Goal: Navigation & Orientation: Find specific page/section

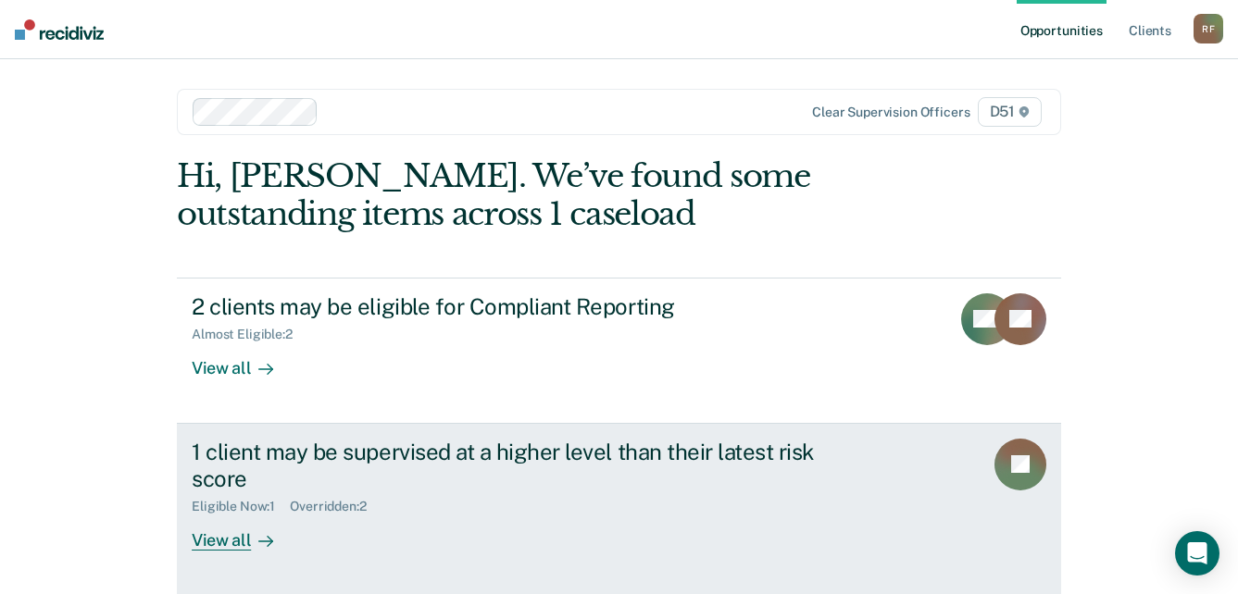
scroll to position [2, 0]
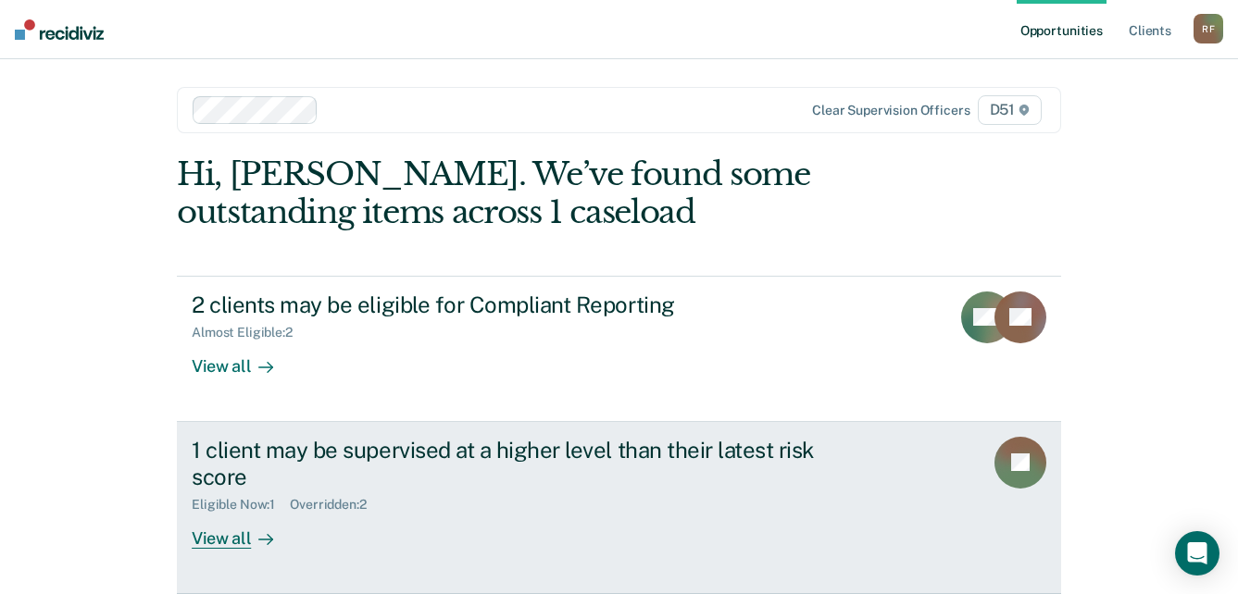
click at [212, 539] on div "View all" at bounding box center [244, 531] width 104 height 36
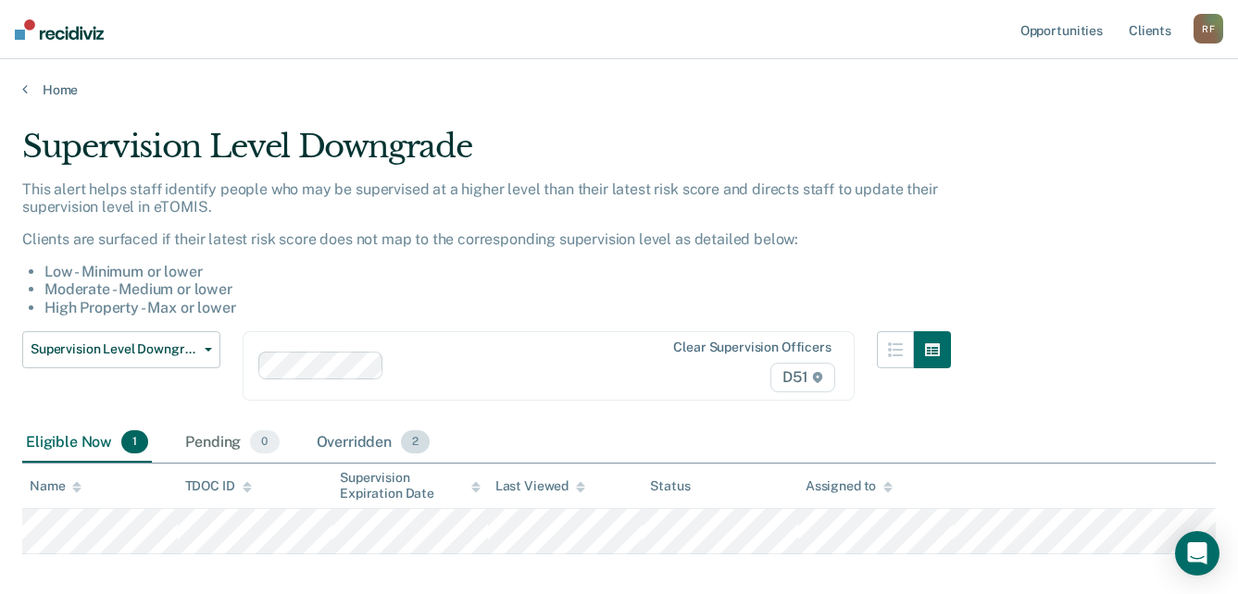
click at [380, 439] on div "Overridden 2" at bounding box center [373, 443] width 121 height 41
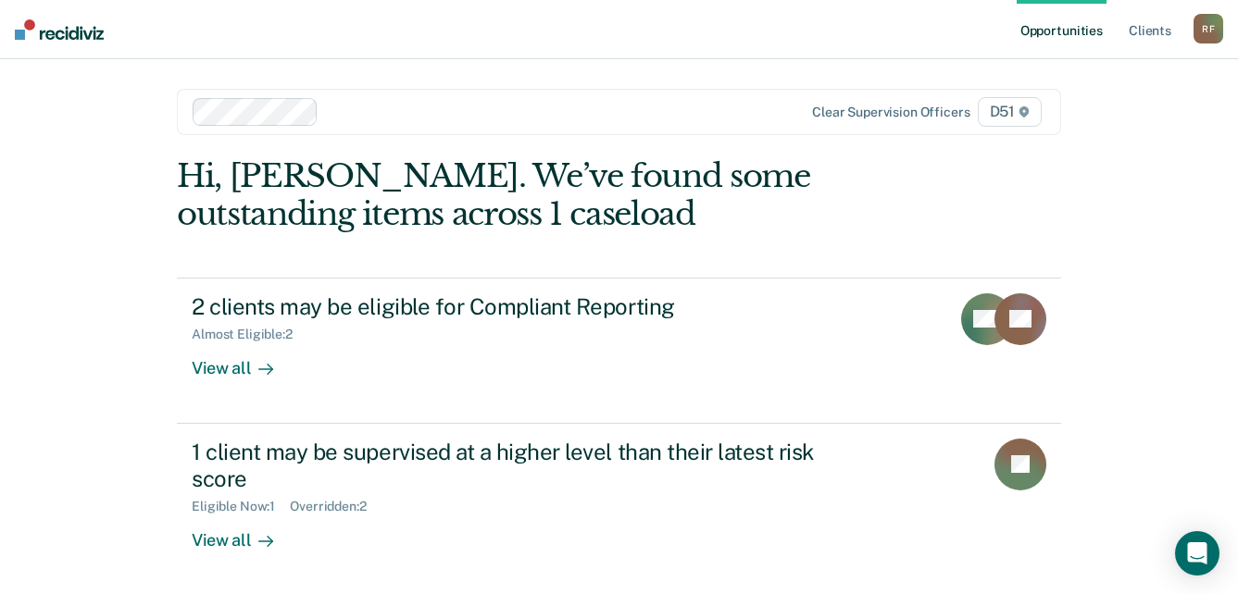
scroll to position [2, 0]
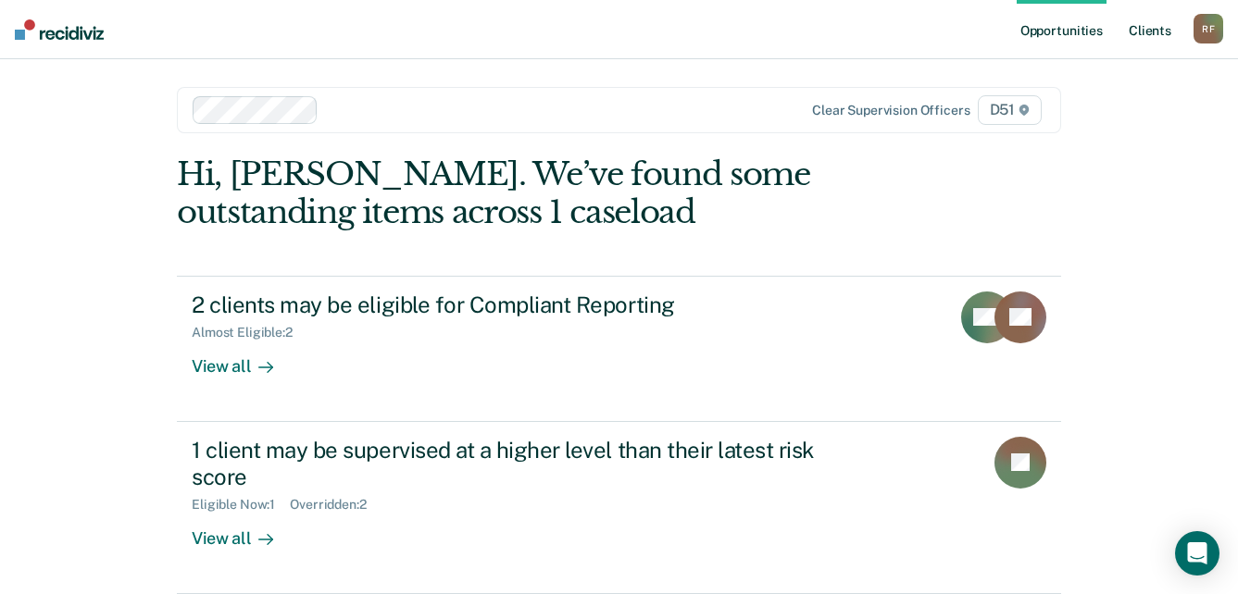
click at [1165, 29] on link "Client s" at bounding box center [1150, 29] width 50 height 59
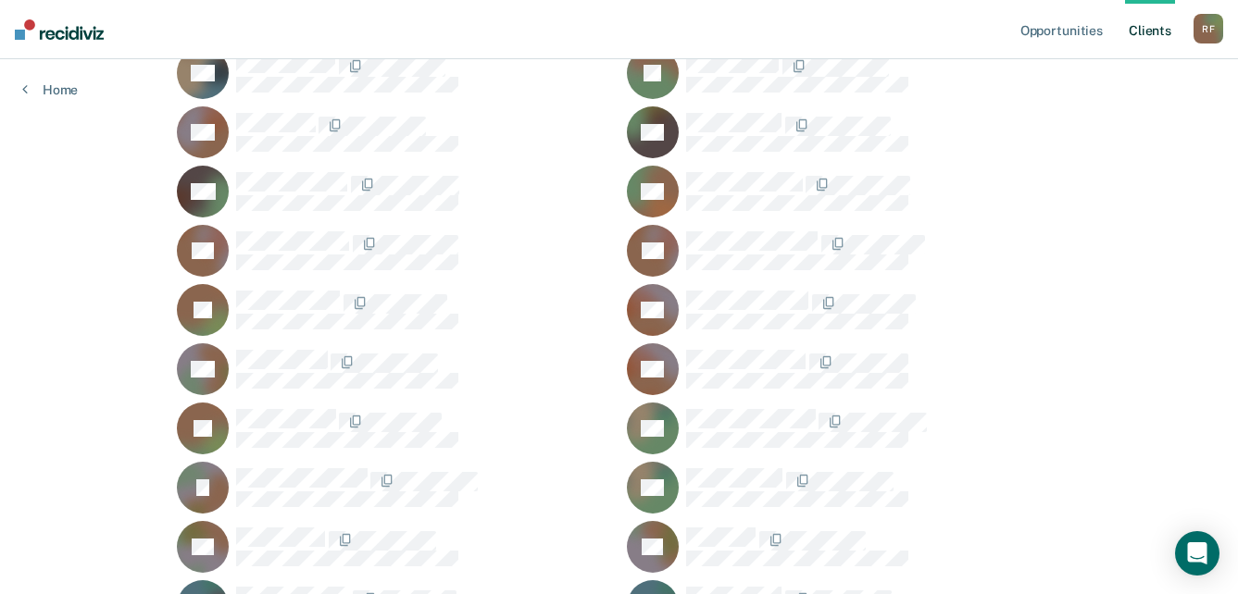
scroll to position [2129, 0]
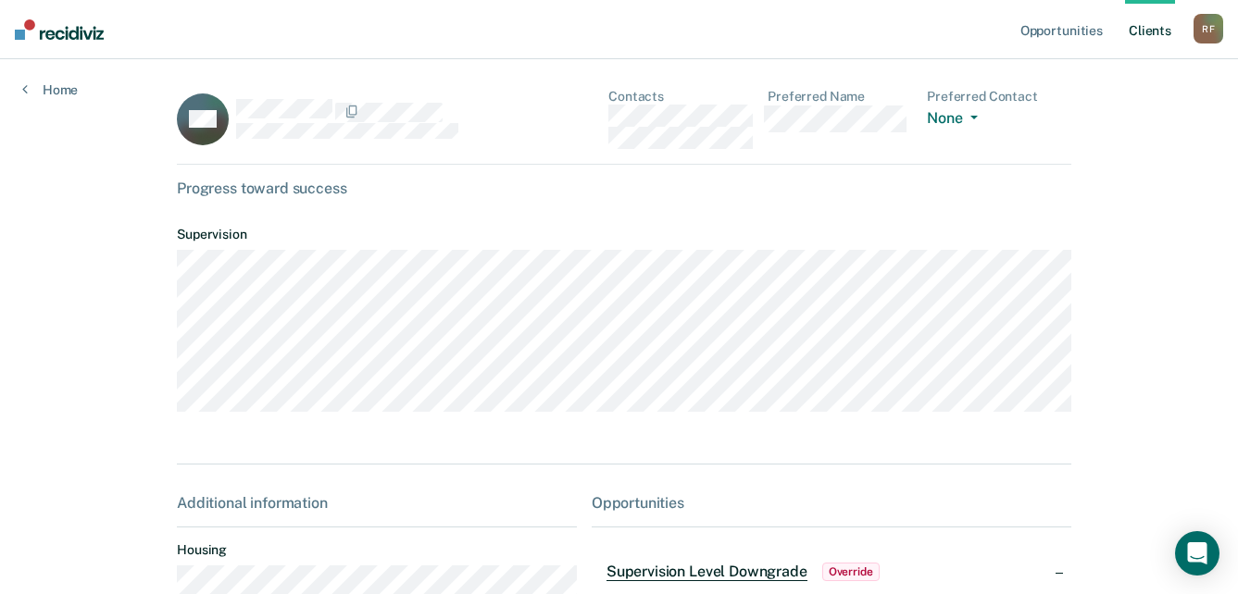
click at [595, 114] on div "SW Contacts Preferred Name Preferred Contact None Call Text Email None" at bounding box center [624, 127] width 894 height 76
click at [287, 416] on dl "Supervision" at bounding box center [624, 315] width 894 height 206
click at [599, 121] on div "SW Contacts Preferred Name Preferred Contact None Call Text Email None" at bounding box center [624, 127] width 894 height 76
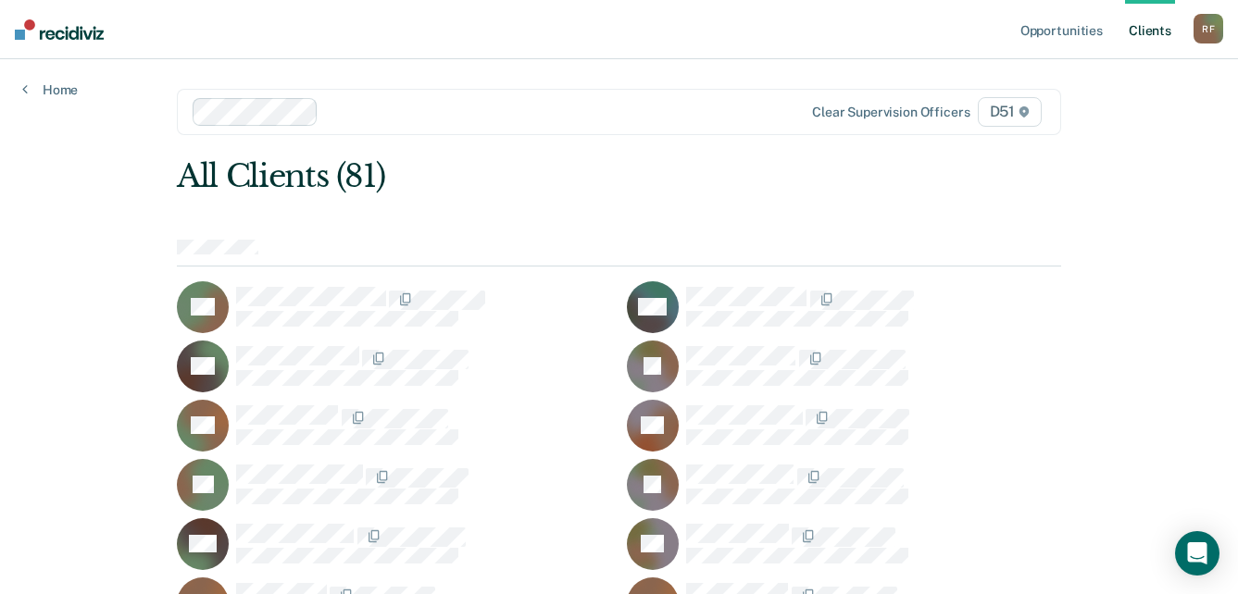
click at [1142, 33] on link "Client s" at bounding box center [1150, 29] width 50 height 59
click at [1212, 35] on div "R F" at bounding box center [1208, 29] width 30 height 30
click at [1094, 120] on link "Log Out" at bounding box center [1133, 122] width 149 height 16
